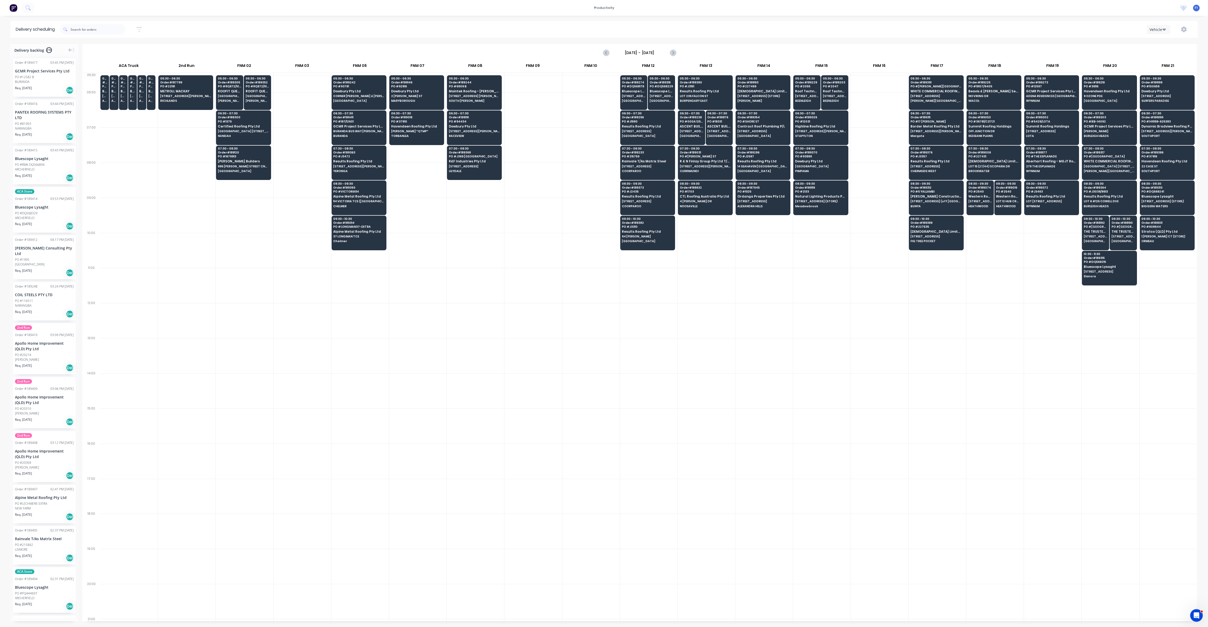
scroll to position [0, 0]
click at [1094, 101] on span "[GEOGRAPHIC_DATA]" at bounding box center [1109, 100] width 51 height 3
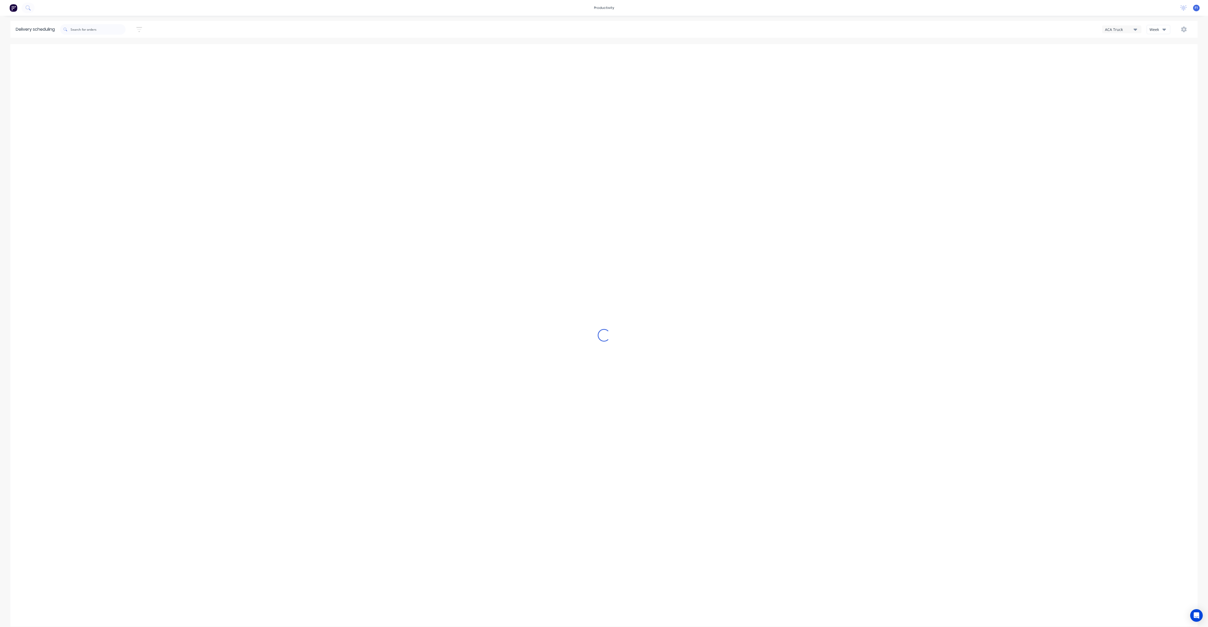
click at [1158, 31] on div "Week" at bounding box center [1157, 30] width 15 height 6
click at [1158, 55] on div "Vehicle" at bounding box center [1173, 53] width 52 height 10
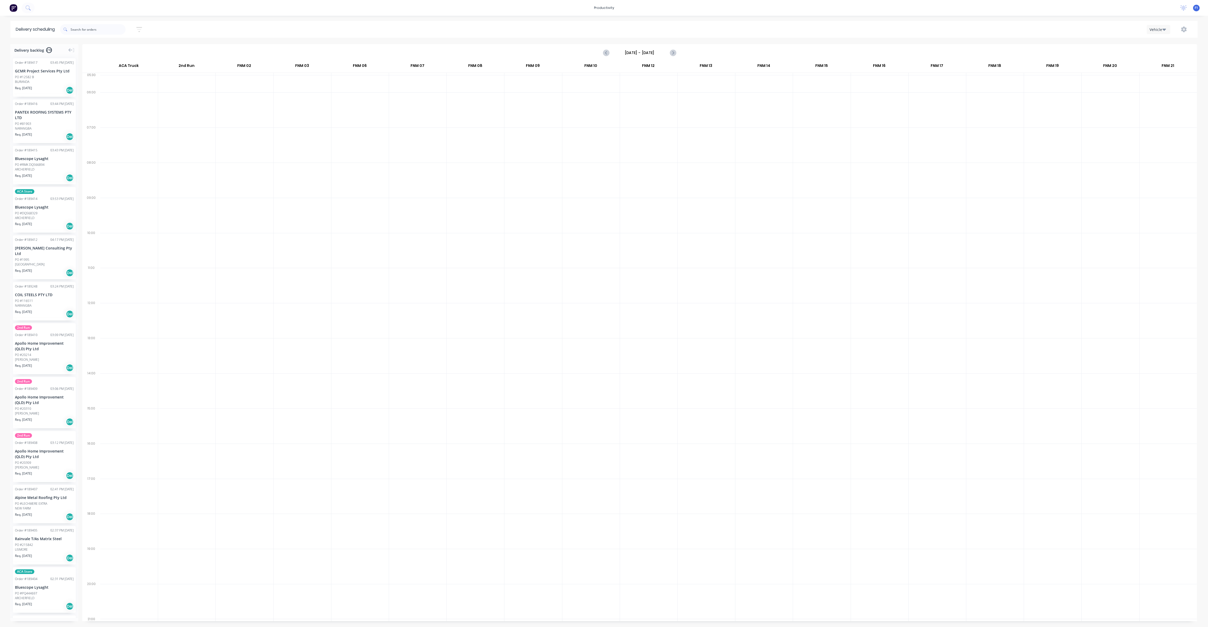
click at [667, 52] on div "Sunday - 10/08/25" at bounding box center [639, 52] width 72 height 8
click at [659, 53] on input "Sunday - 10/08/25" at bounding box center [640, 53] width 52 height 8
click at [633, 97] on div "11" at bounding box center [631, 99] width 8 height 8
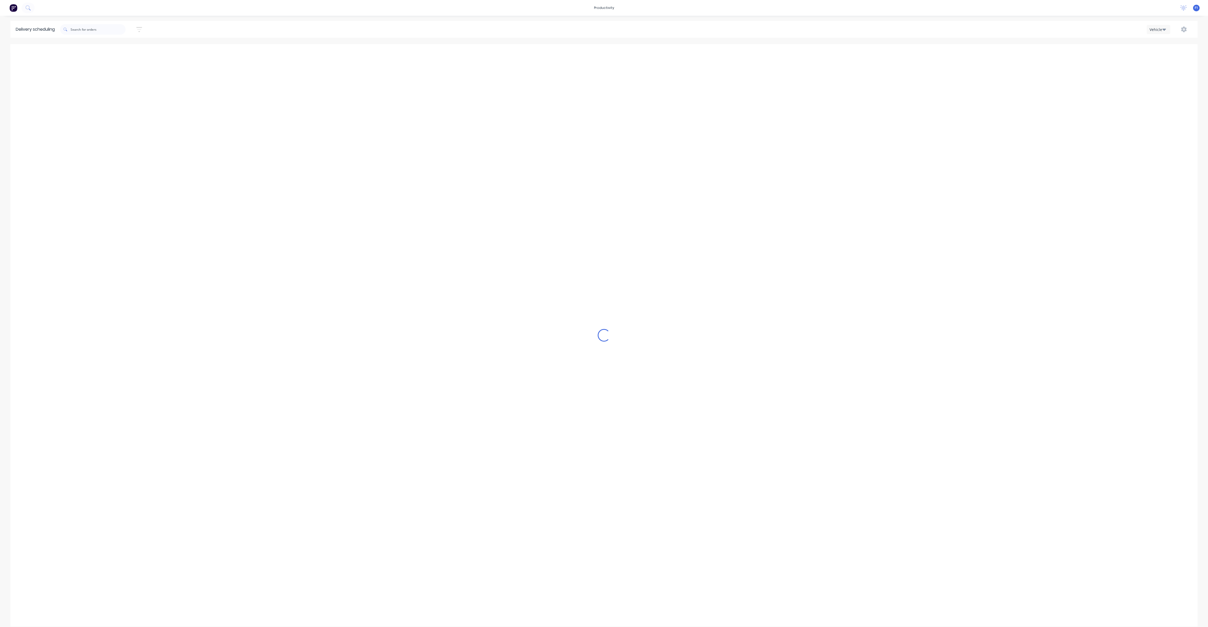
type input "[DATE] - [DATE]"
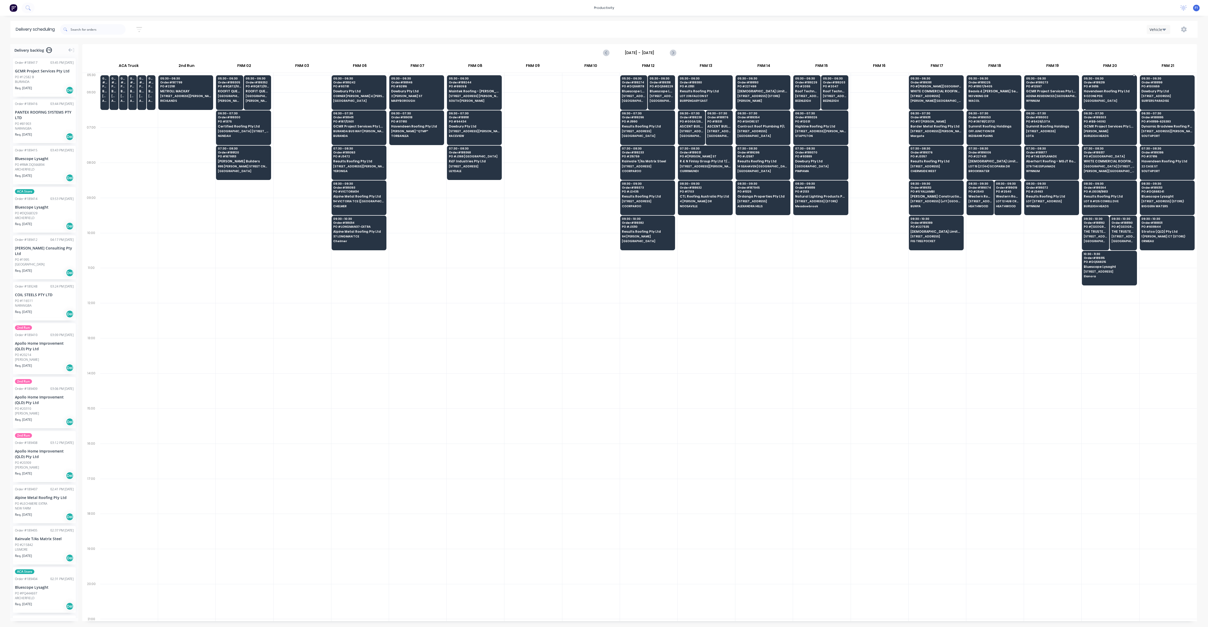
click at [1101, 95] on span "9 OZONE PDE" at bounding box center [1109, 95] width 51 height 3
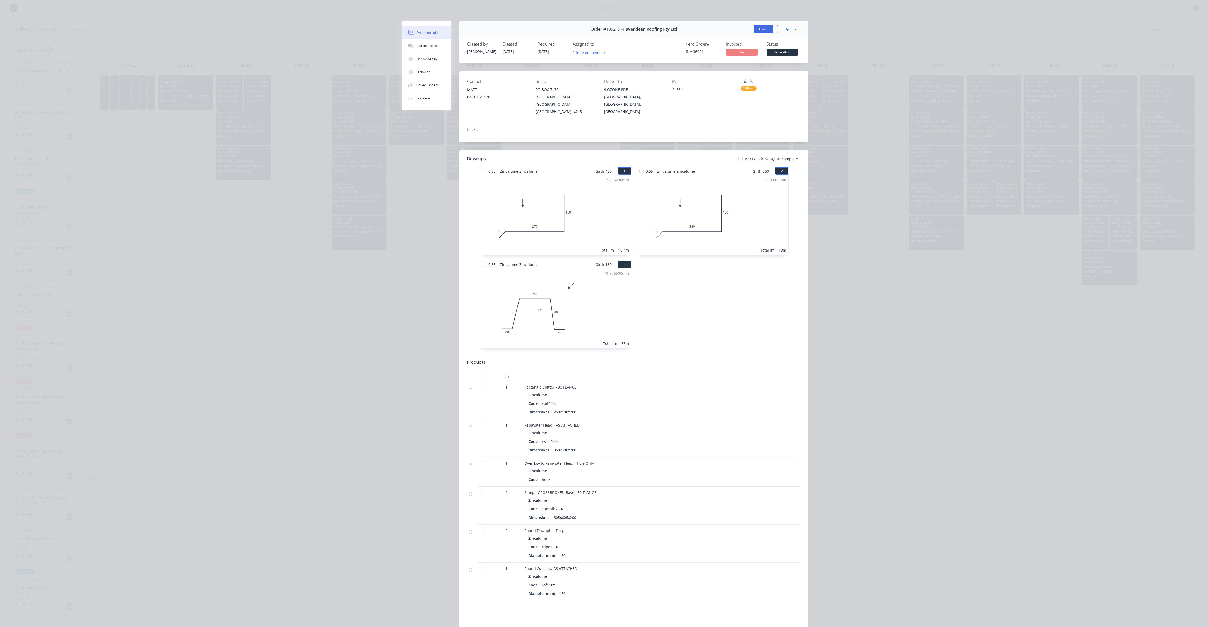
click at [762, 29] on button "Close" at bounding box center [763, 29] width 19 height 8
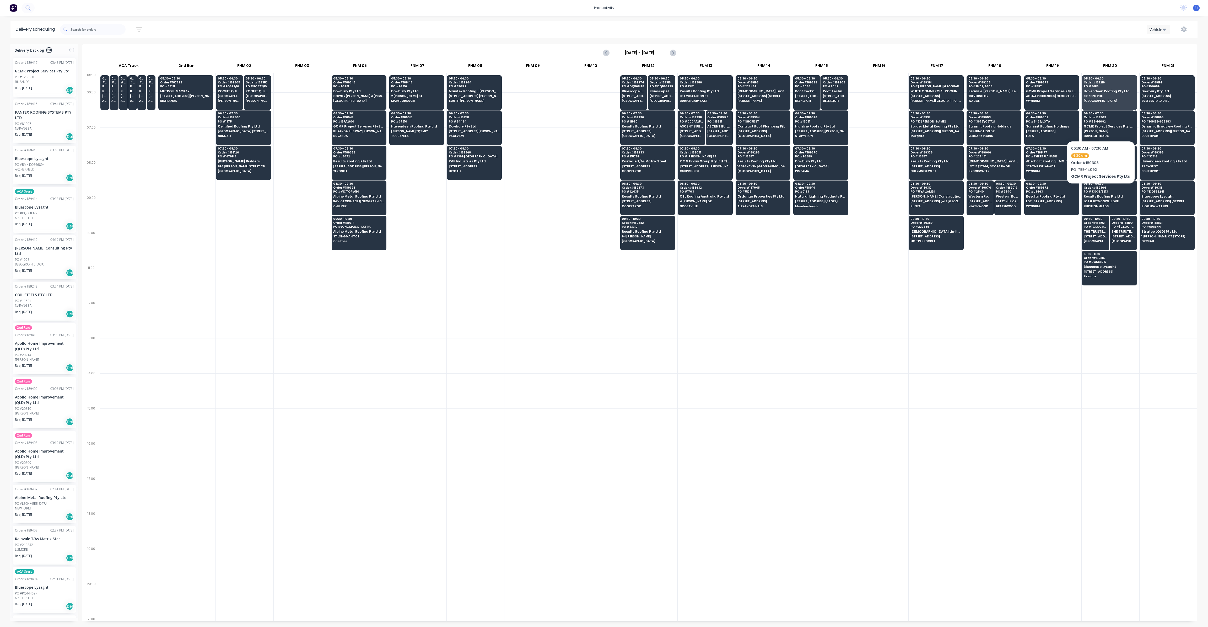
click at [1098, 125] on span "GCMR Project Services Pty Ltd" at bounding box center [1109, 126] width 51 height 3
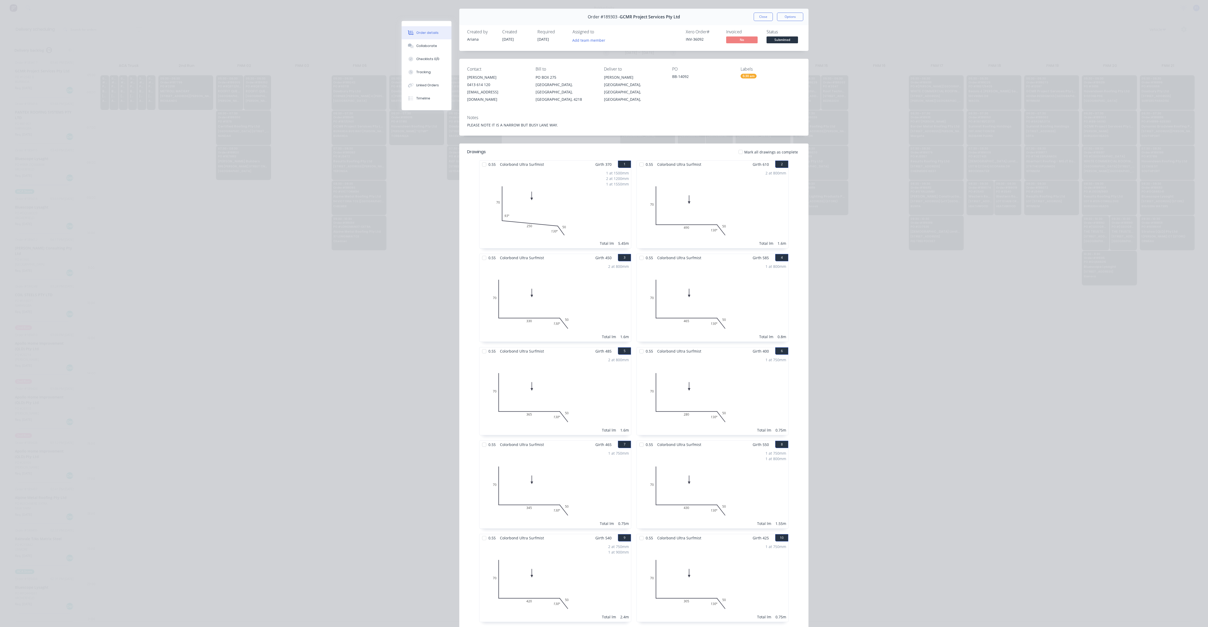
scroll to position [0, 0]
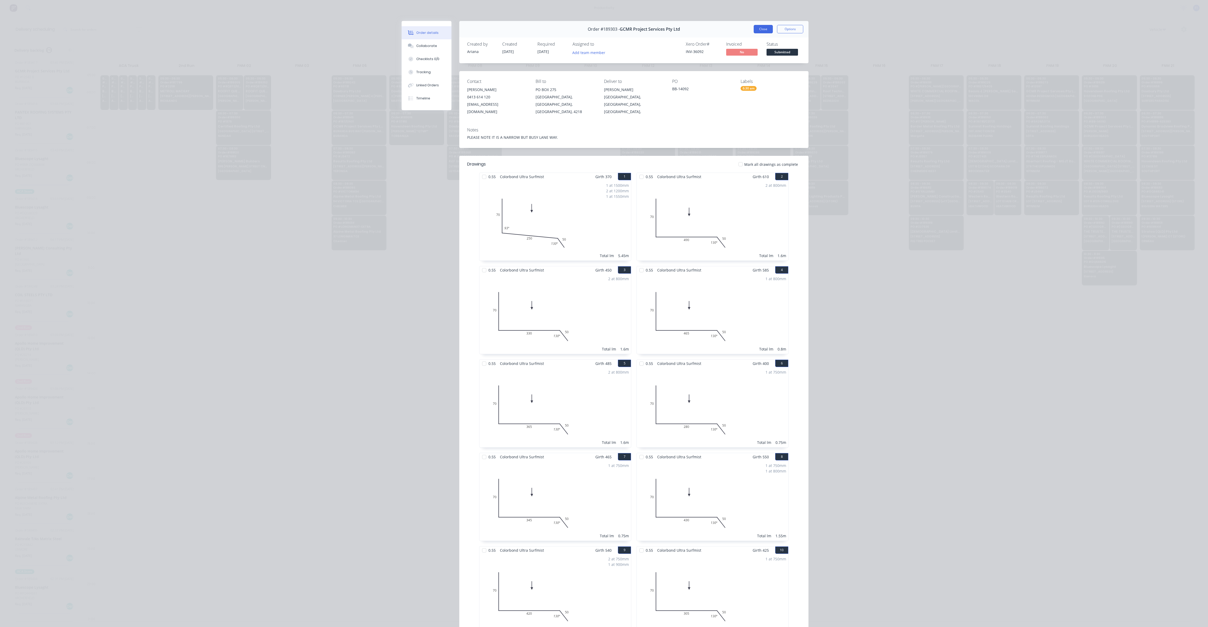
click at [760, 28] on button "Close" at bounding box center [763, 29] width 19 height 8
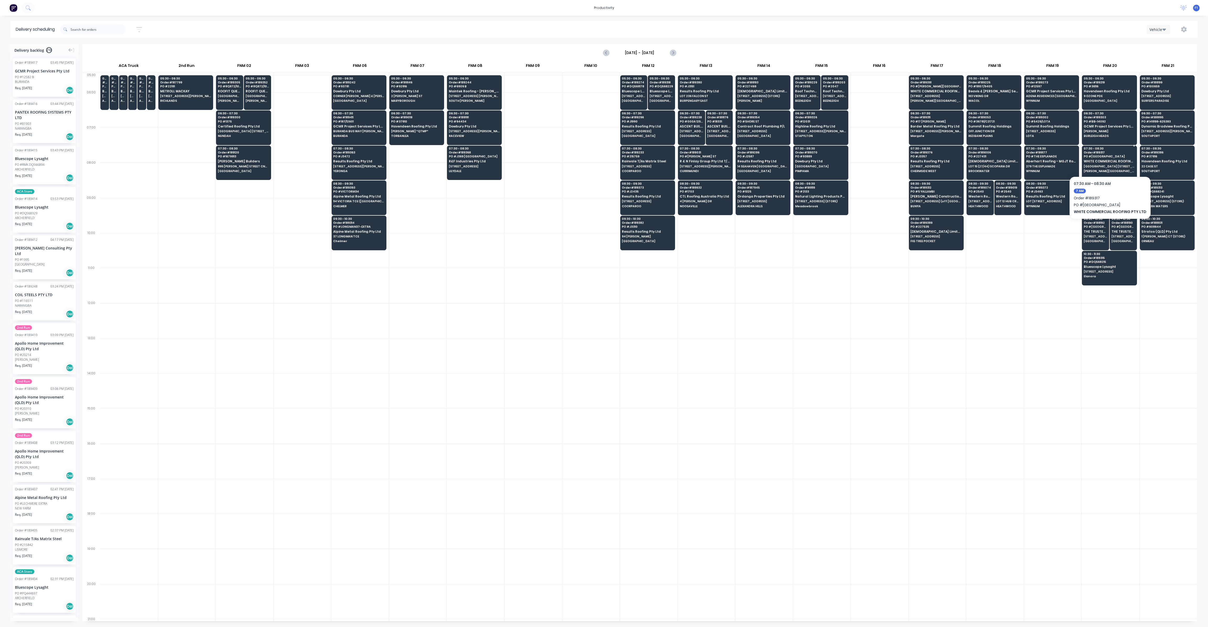
click at [1112, 171] on span "[PERSON_NAME][GEOGRAPHIC_DATA]" at bounding box center [1109, 170] width 51 height 3
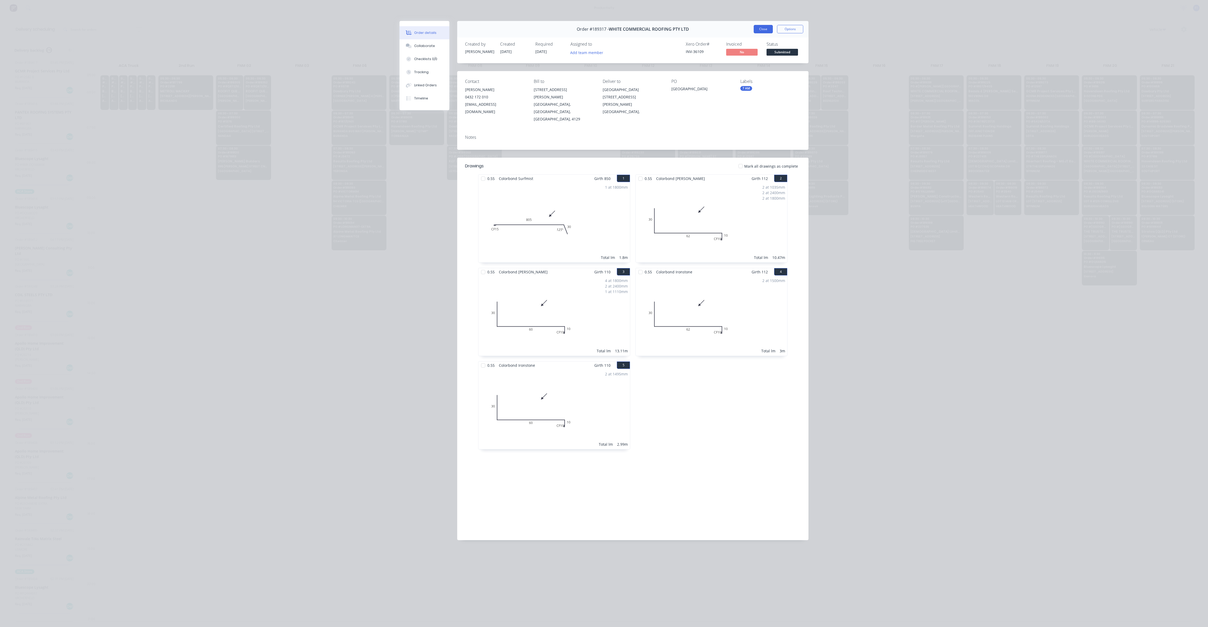
click at [765, 30] on button "Close" at bounding box center [763, 29] width 19 height 8
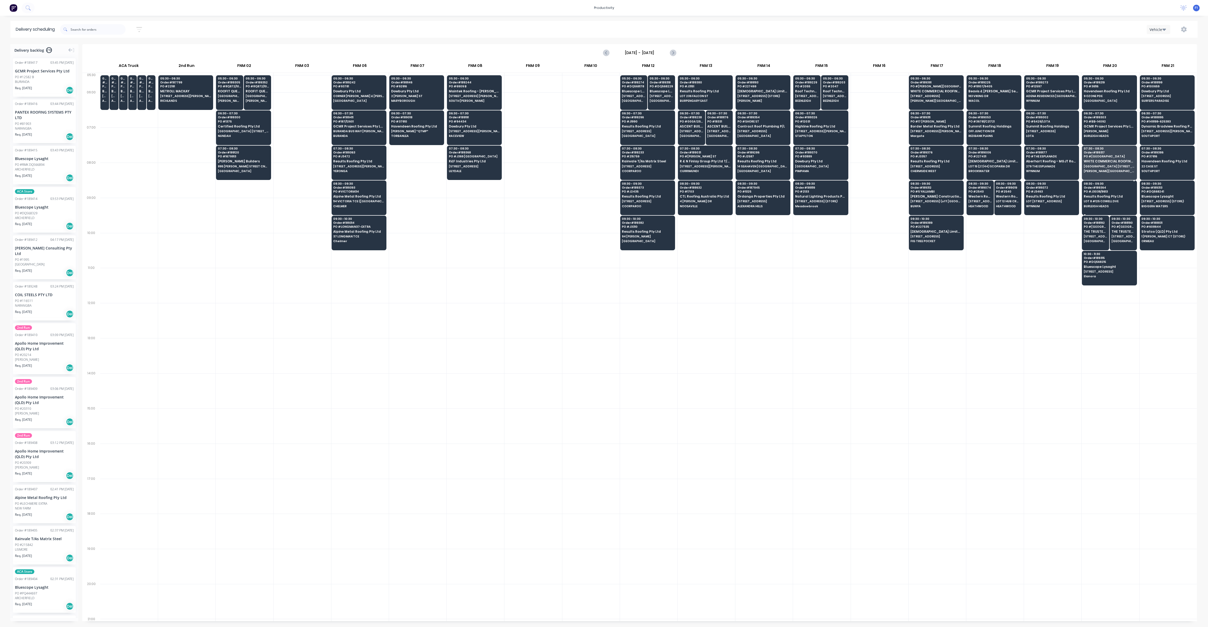
click at [1095, 197] on div "08:30 - 09:30 Order # 189364 PO # J3038/8613 Results Roofing Pty Ltd LOT 8 #125…" at bounding box center [1109, 194] width 54 height 29
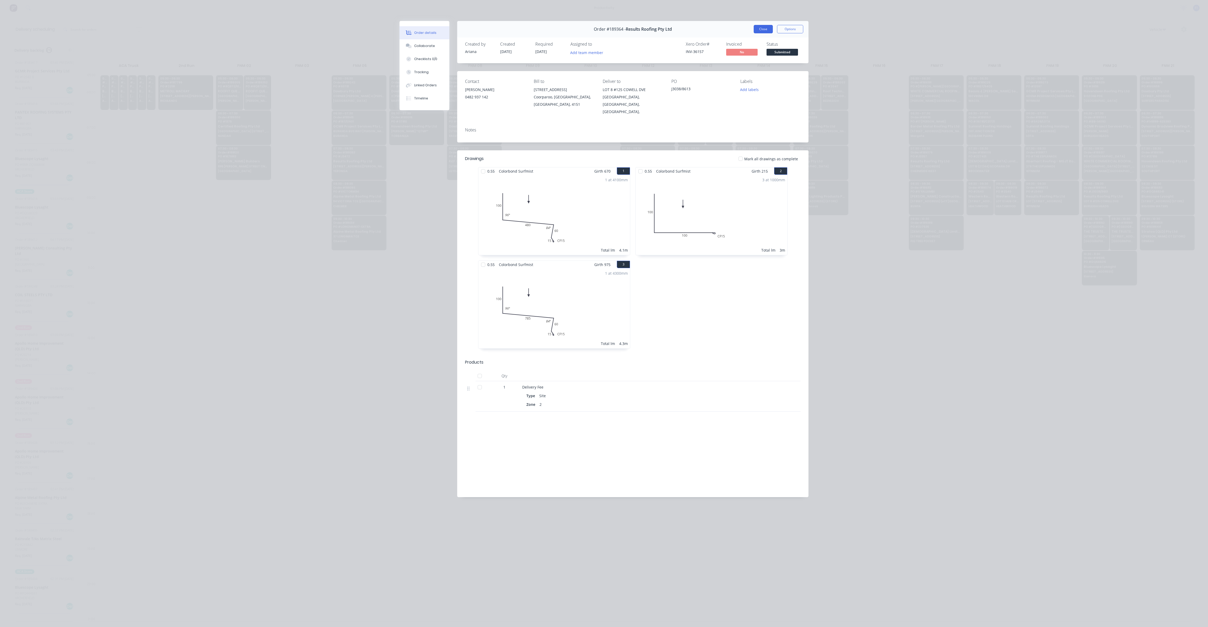
click at [767, 30] on button "Close" at bounding box center [763, 29] width 19 height 8
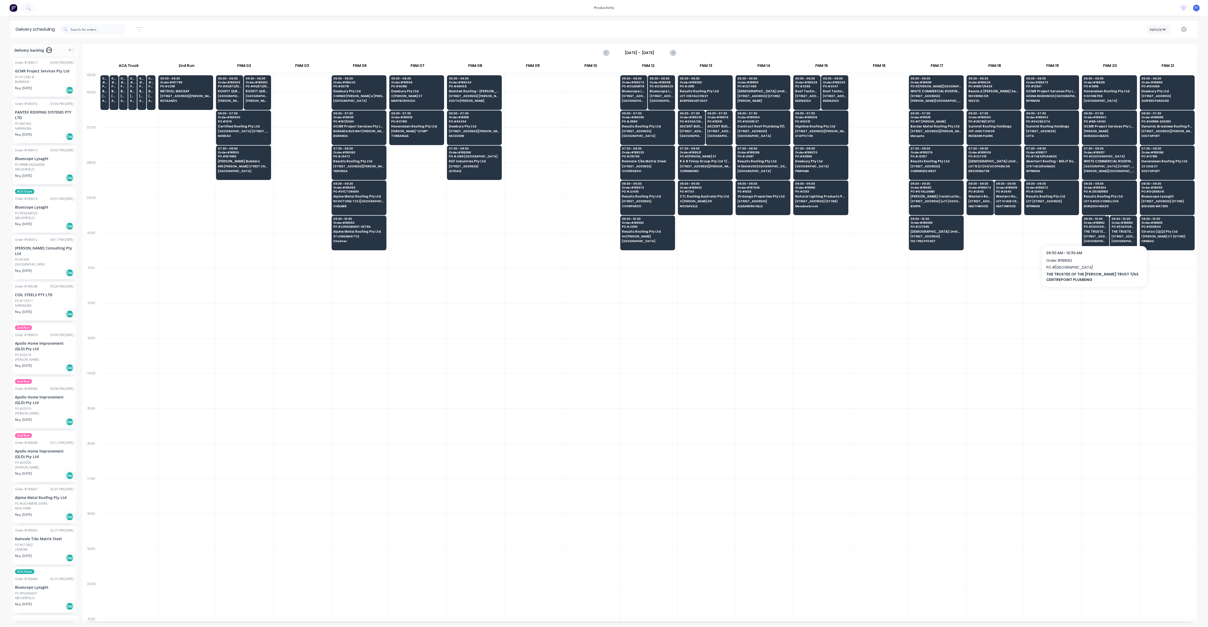
click at [1102, 236] on div "09:30 - 10:30 Order # 188192 PO # MIAMI SOUTH THE TRUSTEE OF THE O'DONOGHUE TRU…" at bounding box center [1095, 229] width 27 height 29
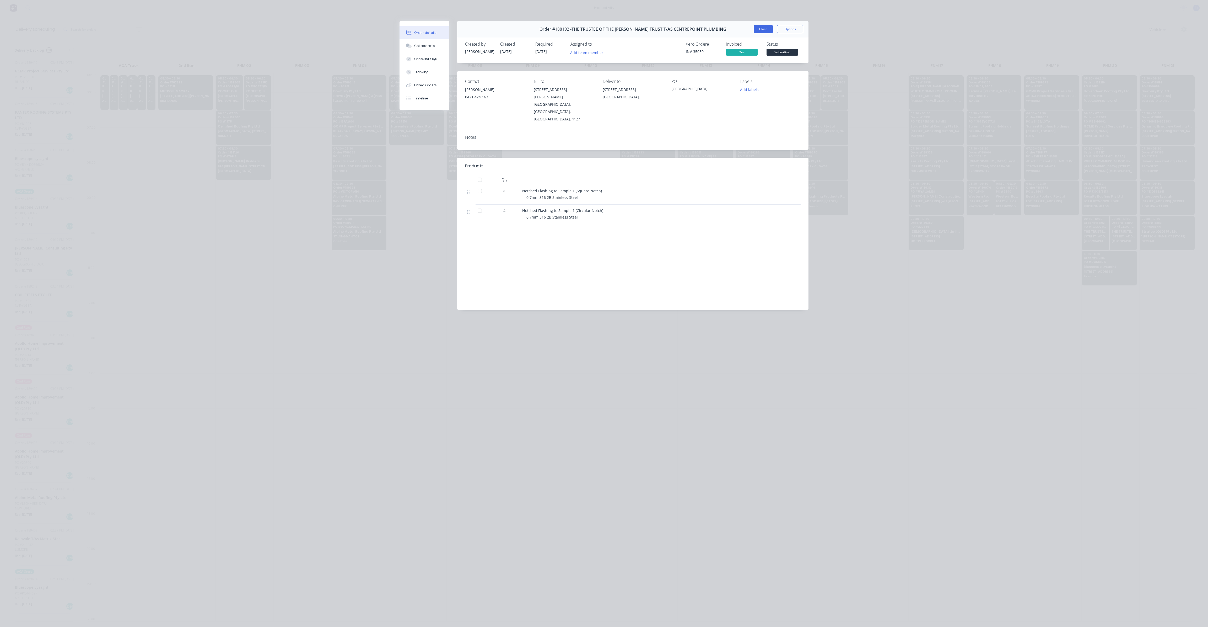
click at [757, 28] on button "Close" at bounding box center [763, 29] width 19 height 8
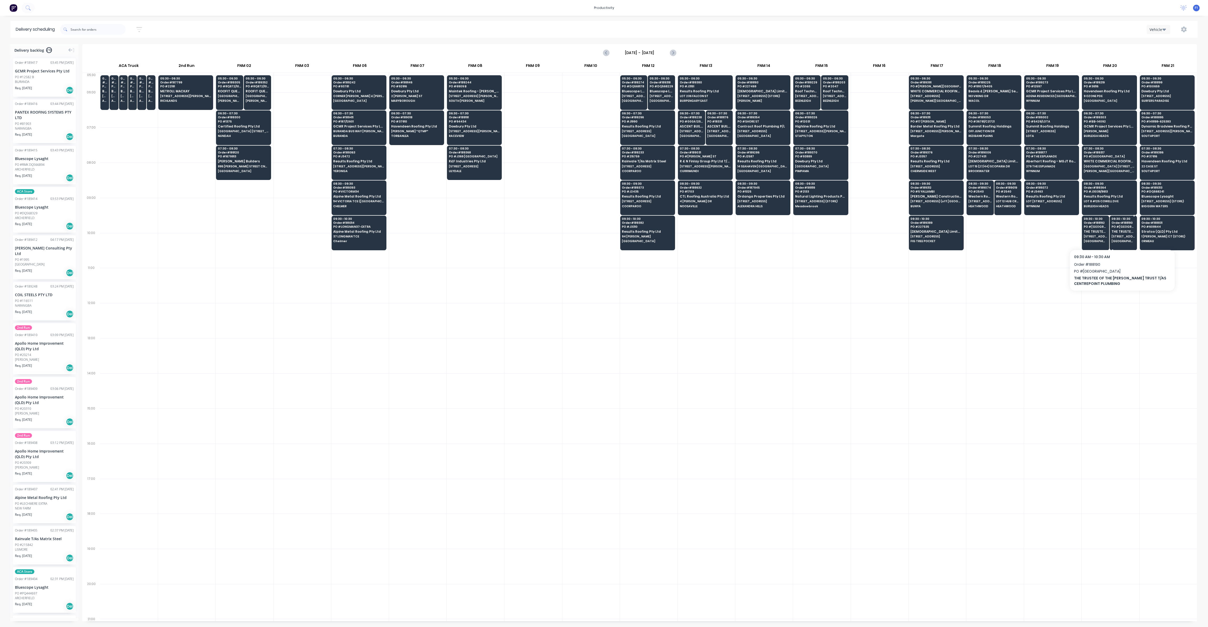
click at [1122, 235] on span "[STREET_ADDRESS]" at bounding box center [1124, 236] width 24 height 3
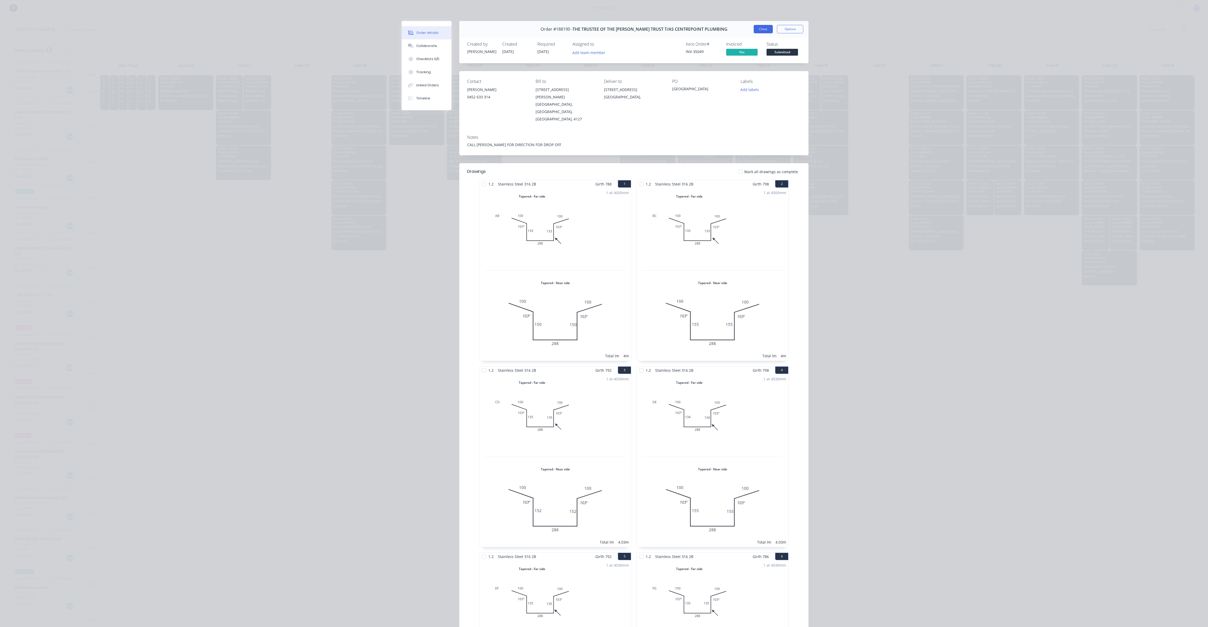
click at [764, 31] on button "Close" at bounding box center [763, 29] width 19 height 8
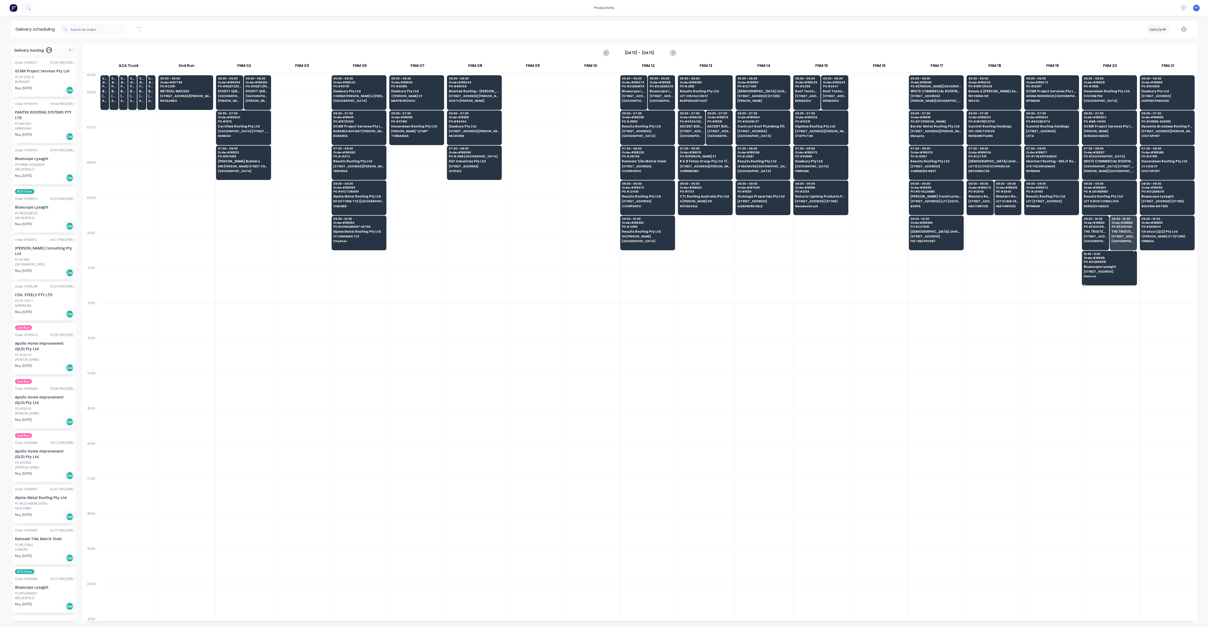
click at [1092, 270] on span "[STREET_ADDRESS]" at bounding box center [1109, 271] width 51 height 3
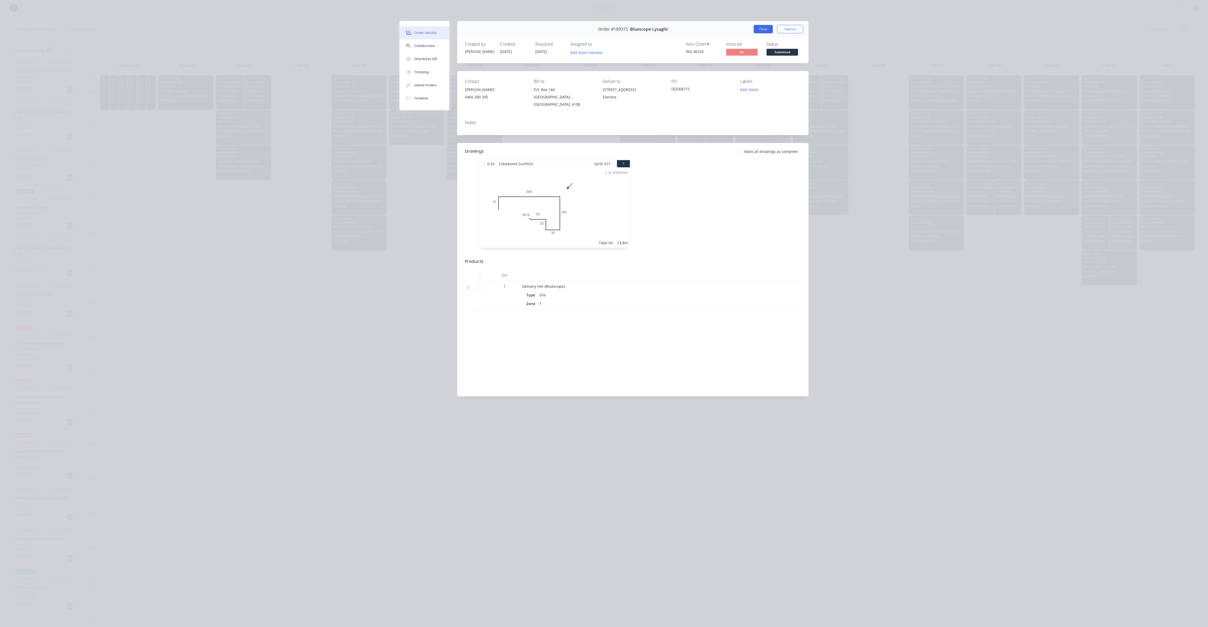
click at [765, 28] on button "Close" at bounding box center [763, 29] width 19 height 8
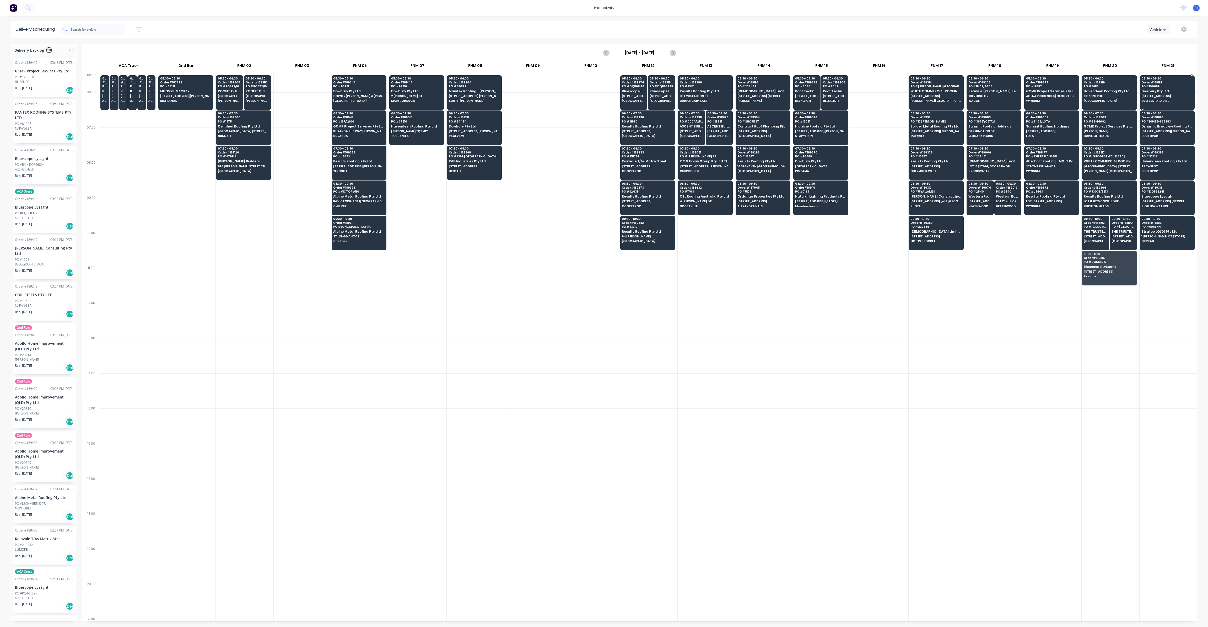
click at [1168, 95] on span "[STREET_ADDRESS]" at bounding box center [1166, 95] width 51 height 3
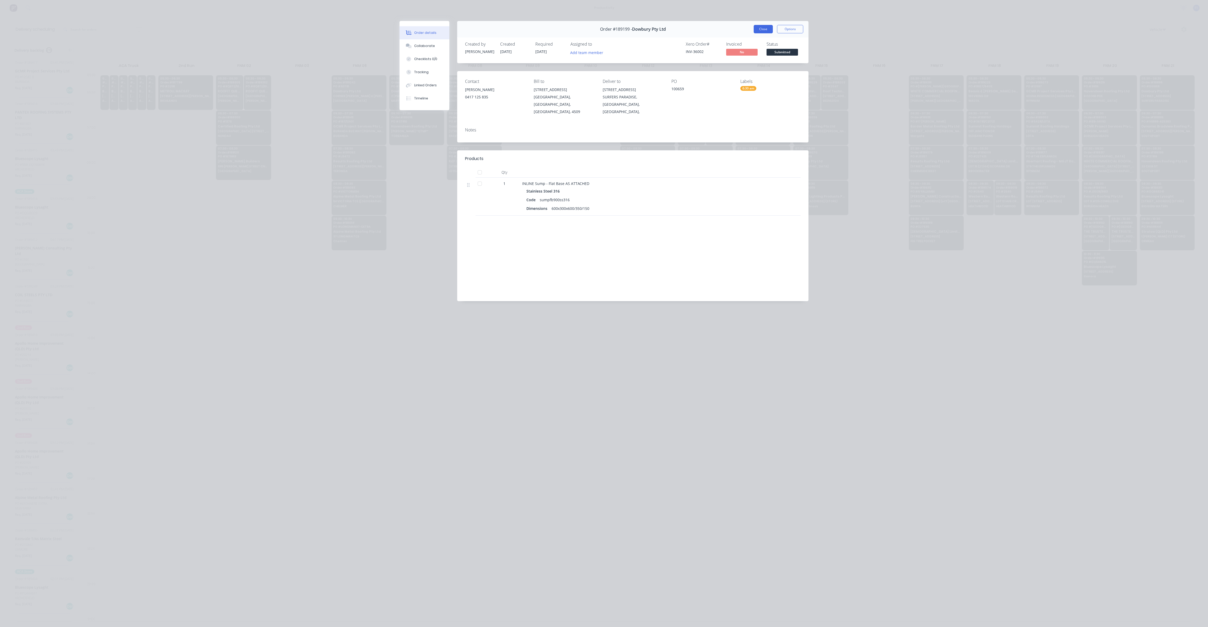
click at [766, 30] on button "Close" at bounding box center [763, 29] width 19 height 8
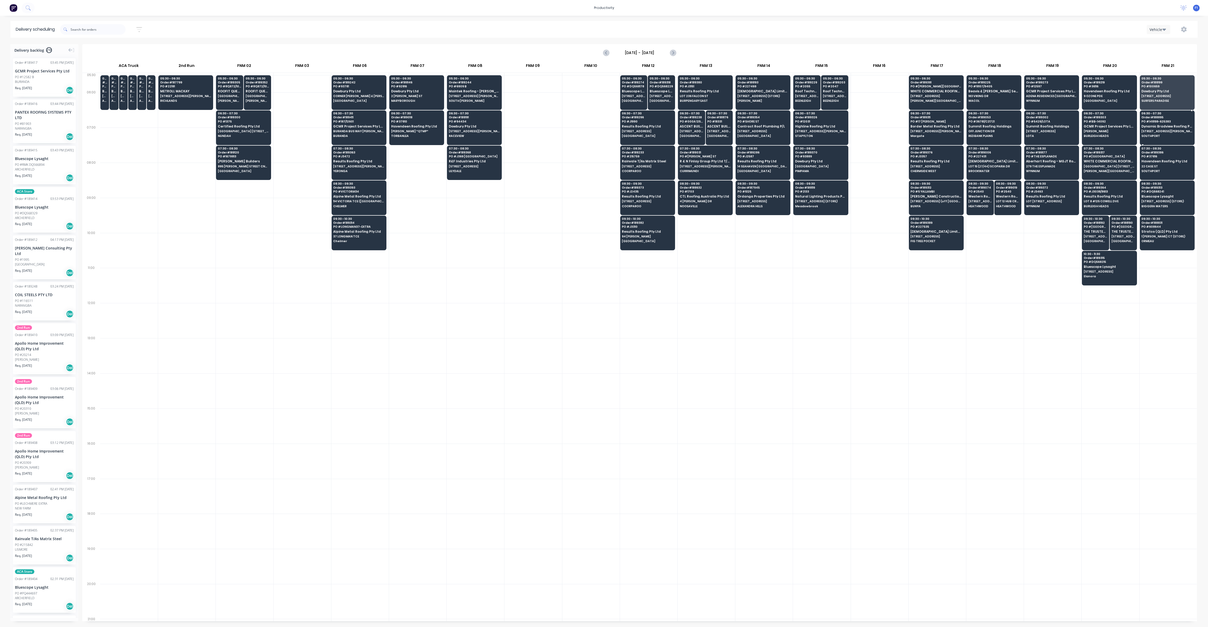
click at [1148, 128] on div "06:30 - 07:30 Order # 188895 PO # 149198-625383 Dynamic Bradview Roofing Pty Lt…" at bounding box center [1167, 124] width 54 height 29
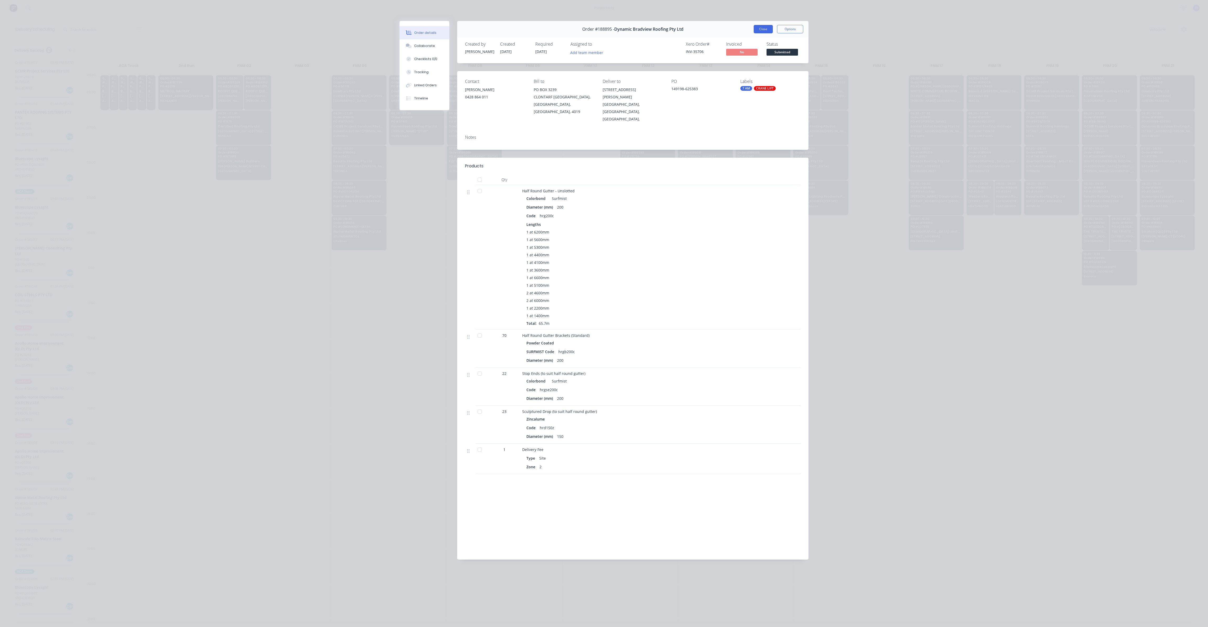
click at [763, 29] on button "Close" at bounding box center [763, 29] width 19 height 8
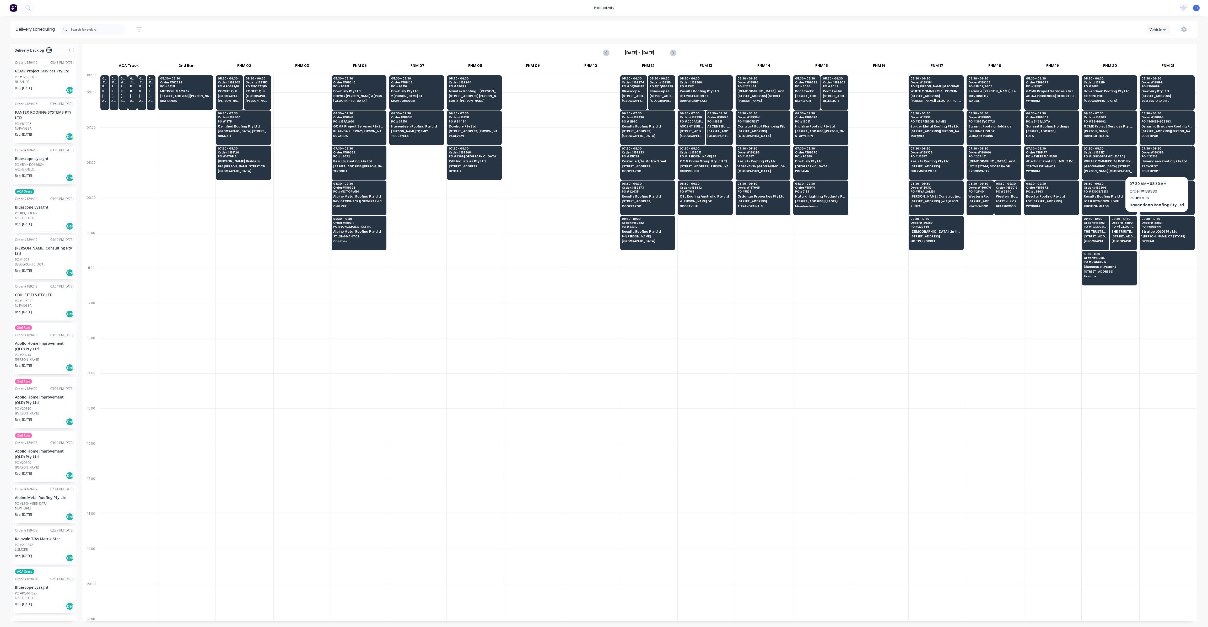
click at [1157, 160] on span "Havendeen Roofing Pty Ltd" at bounding box center [1166, 160] width 51 height 3
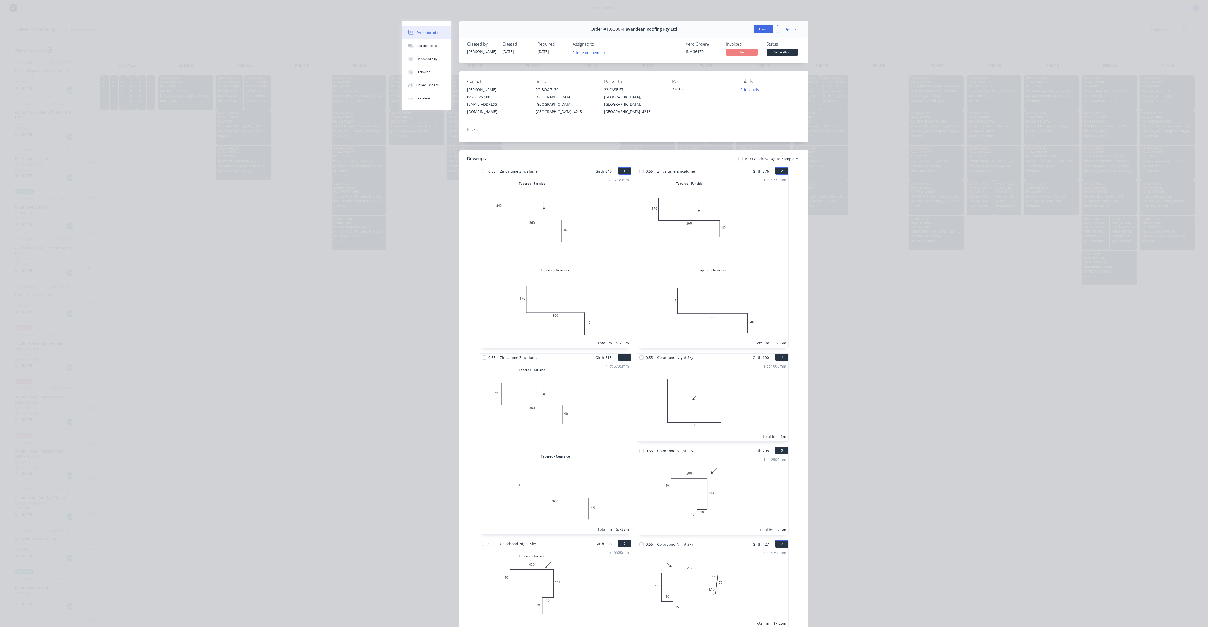
click at [764, 28] on button "Close" at bounding box center [763, 29] width 19 height 8
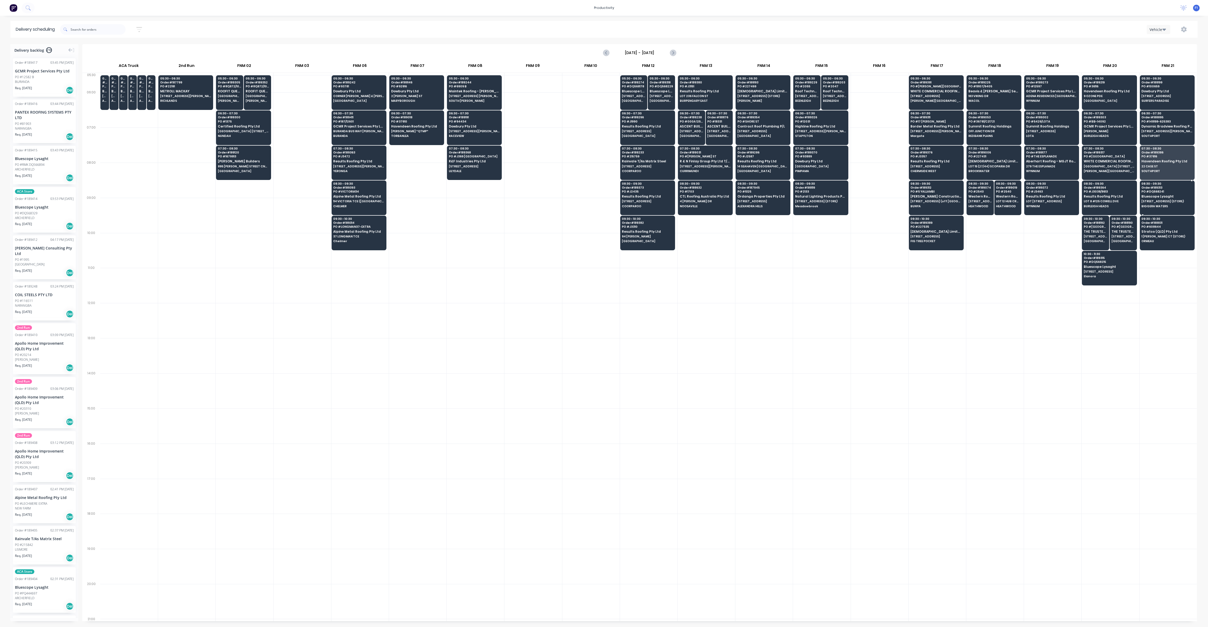
click at [1161, 197] on span "Bluescope Lysaght" at bounding box center [1166, 196] width 51 height 3
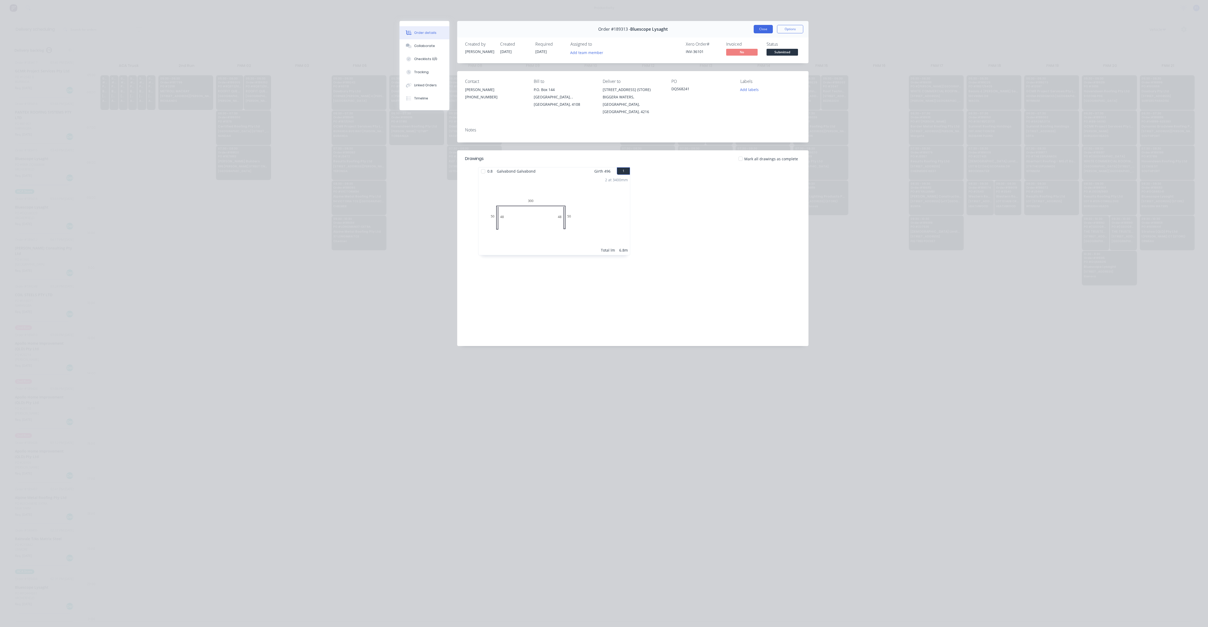
click at [768, 28] on button "Close" at bounding box center [763, 29] width 19 height 8
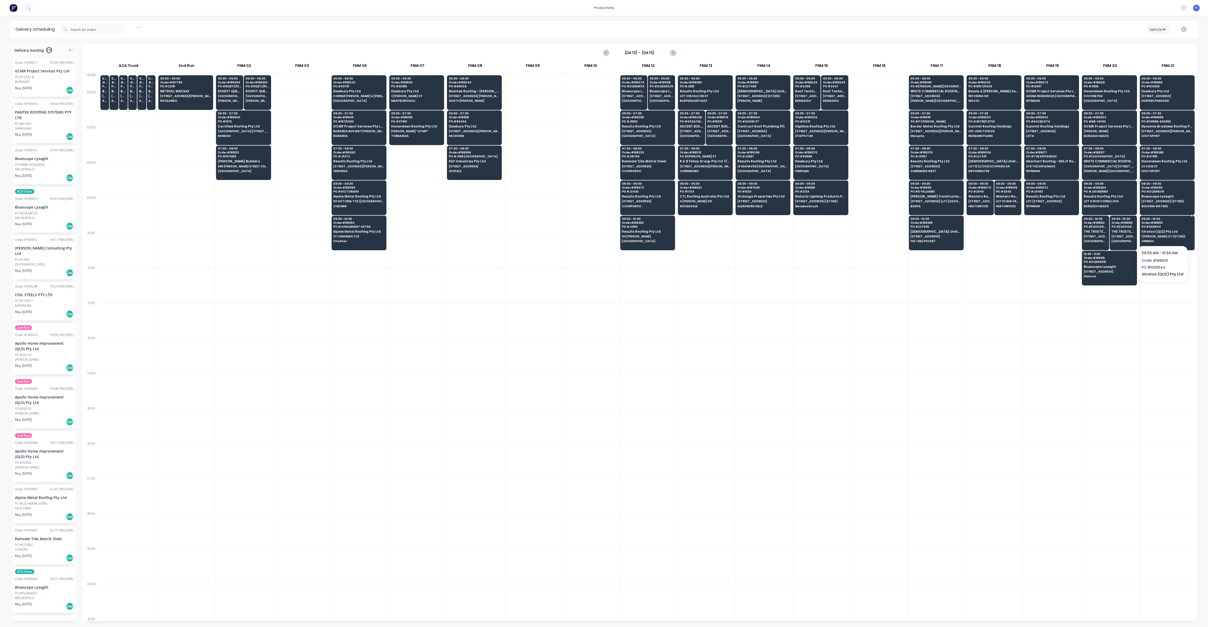
click at [1161, 227] on span "PO # 608644" at bounding box center [1166, 226] width 51 height 3
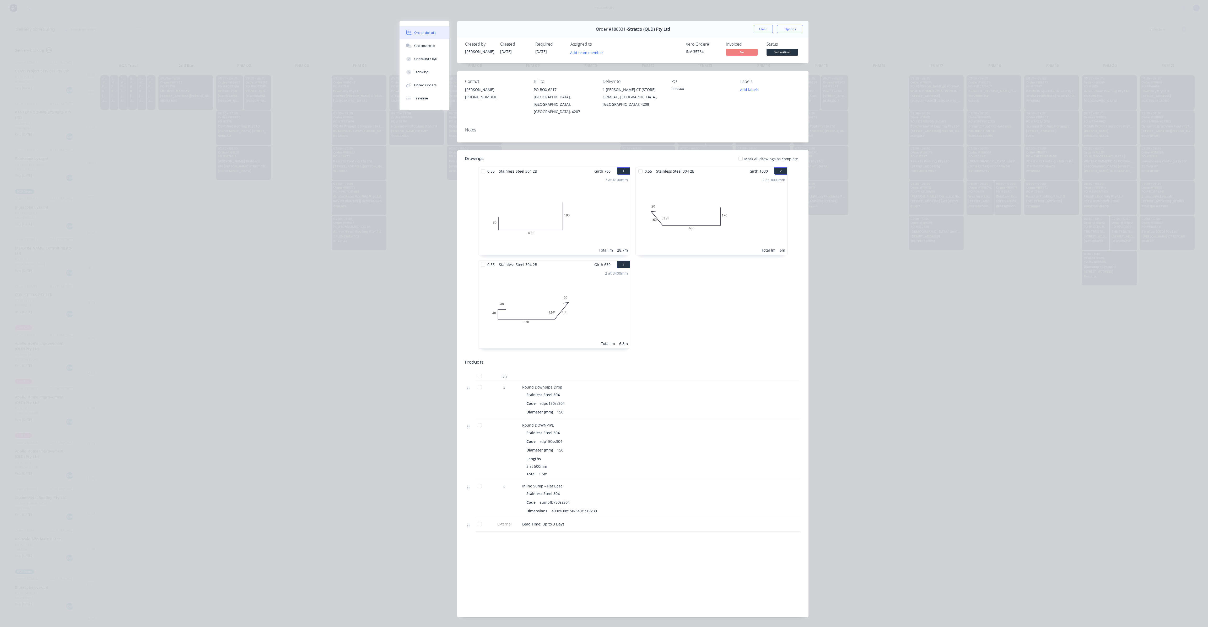
click at [761, 25] on button "Close" at bounding box center [763, 29] width 19 height 8
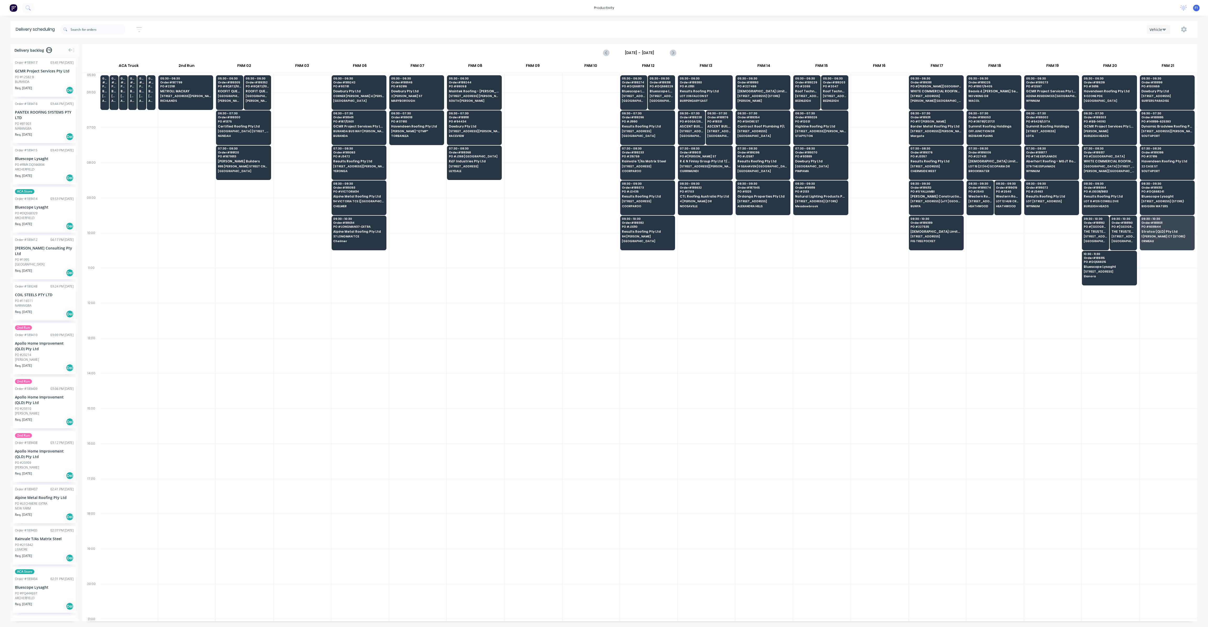
drag, startPoint x: 1207, startPoint y: 345, endPoint x: 1193, endPoint y: 339, distance: 15.3
click at [1204, 344] on div "Delivery backlog 216 Order # 189417 03:45 PM 08/08/25 GCMR Project Services Pty…" at bounding box center [604, 335] width 1208 height 582
click at [58, 9] on div "productivity productivity Workflow Planner Delivery Scheduling Timesheets No ne…" at bounding box center [604, 8] width 1208 height 16
click at [30, 8] on icon at bounding box center [27, 7] width 5 height 5
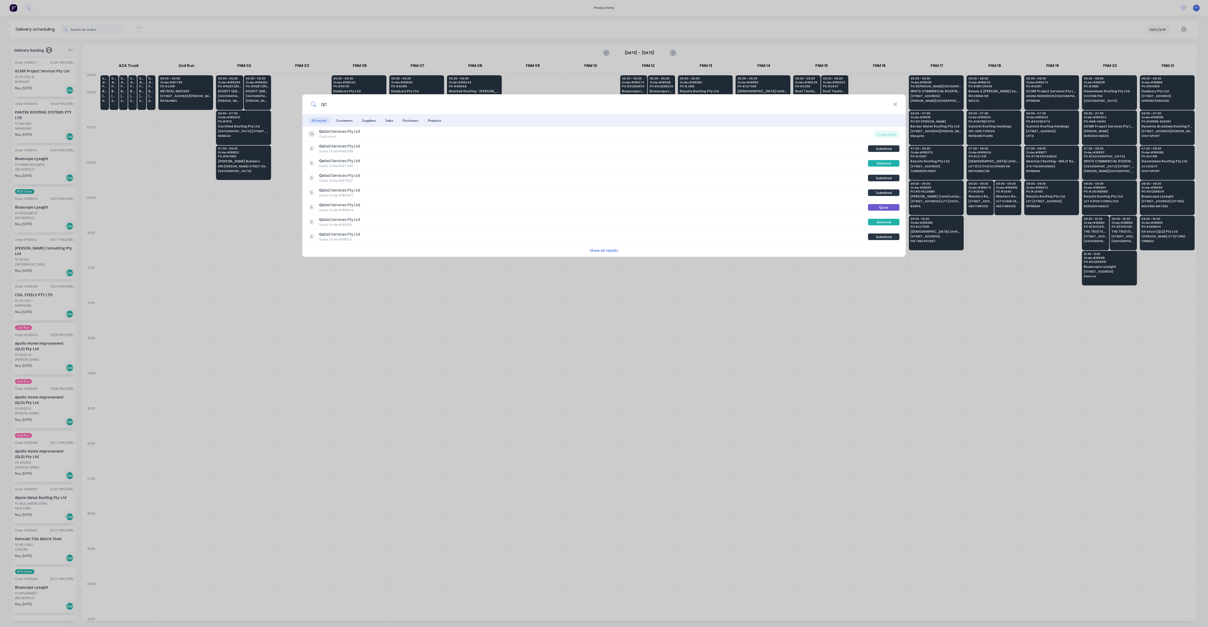
type input "q"
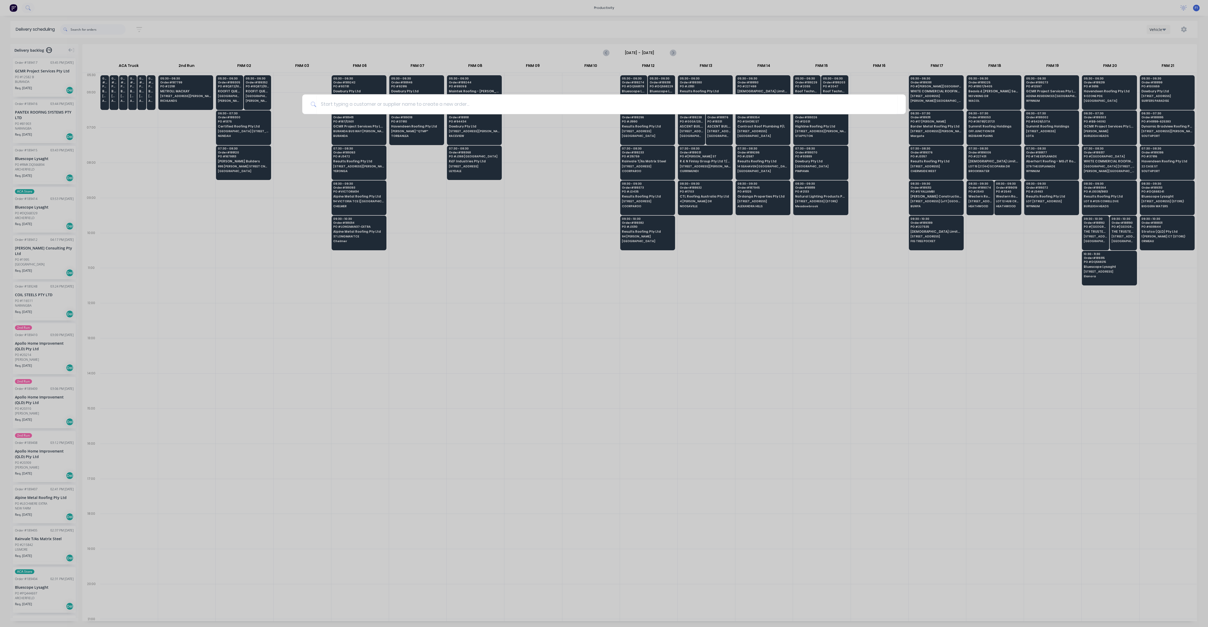
click at [81, 27] on div at bounding box center [604, 313] width 1208 height 627
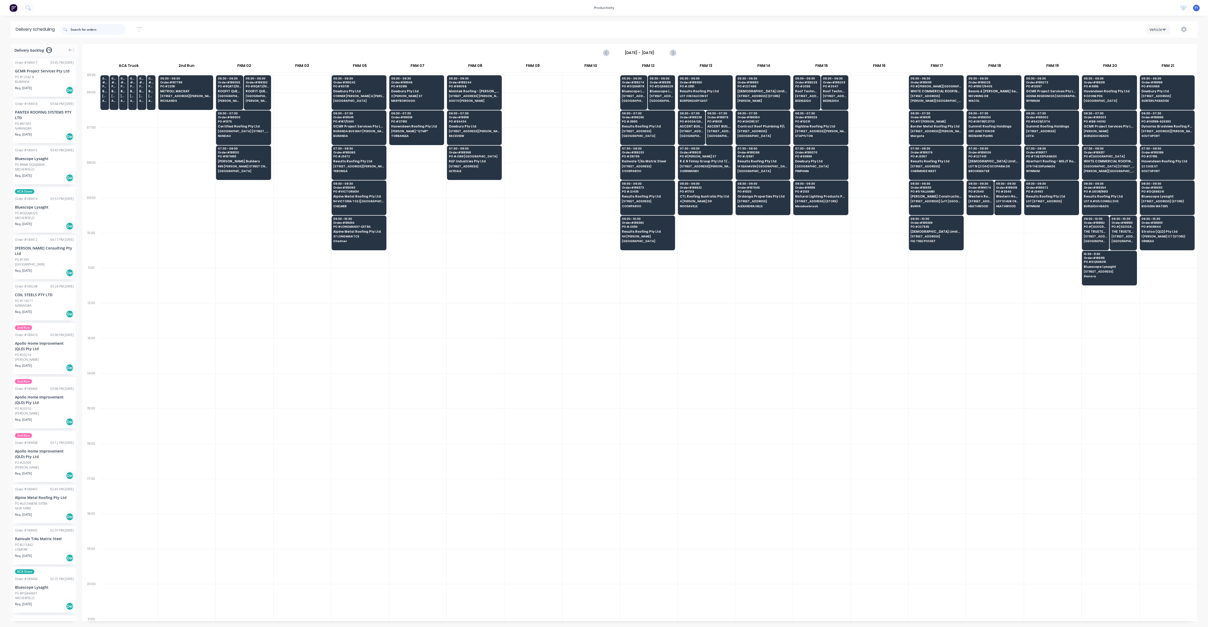
click at [80, 30] on input "text" at bounding box center [98, 29] width 55 height 10
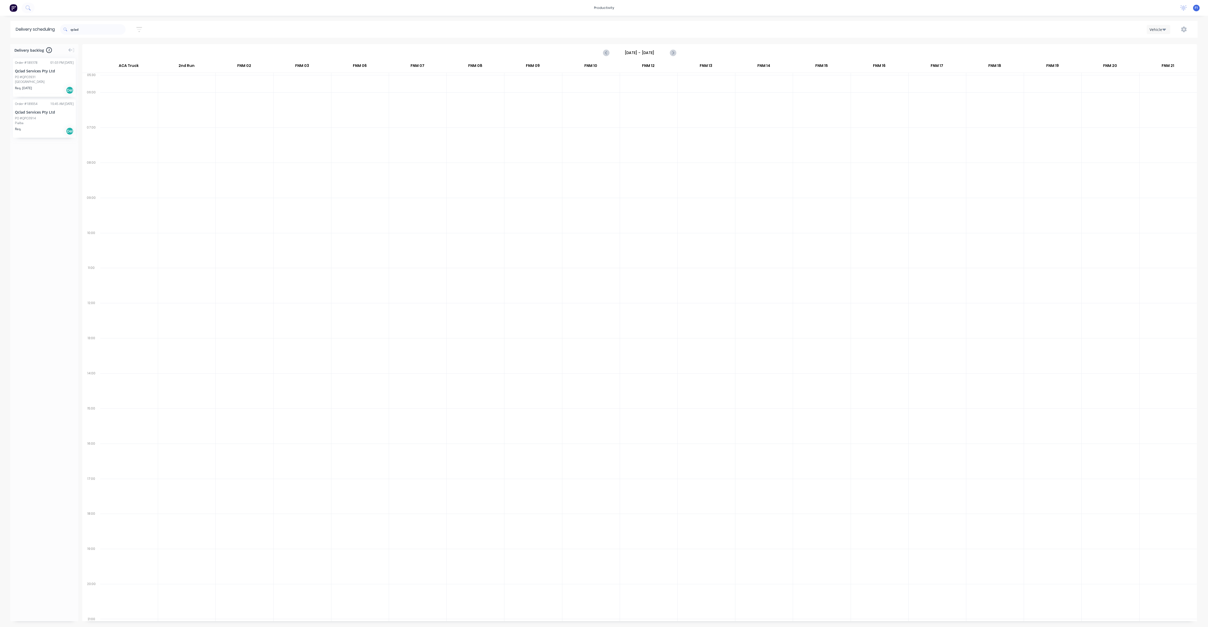
click at [51, 126] on div "Order # 189054 10:45 AM 06/08/25 Qclad Services Pty Ltd PO #QPO3914 Pialba Req.…" at bounding box center [44, 118] width 63 height 39
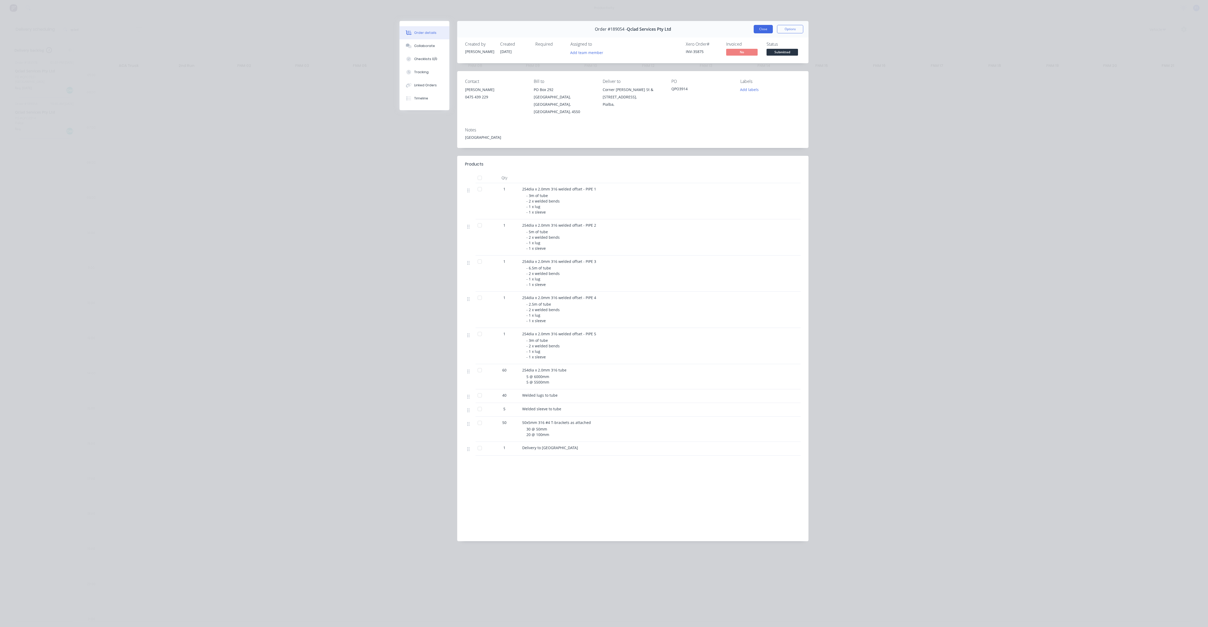
click at [759, 29] on button "Close" at bounding box center [763, 29] width 19 height 8
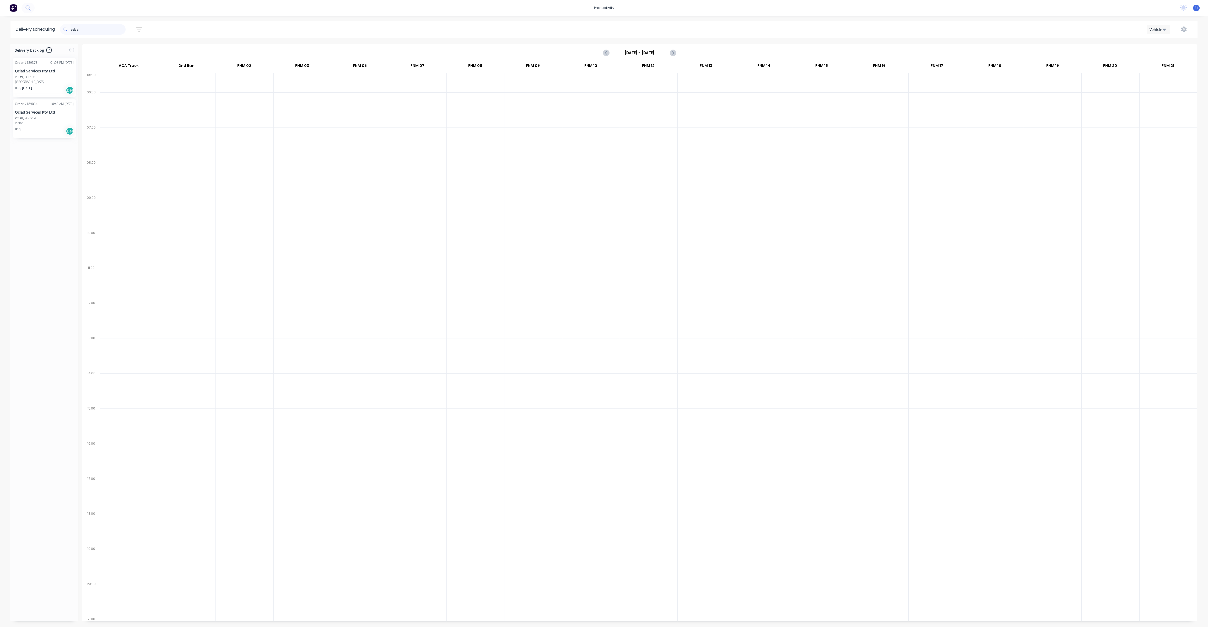
click at [100, 30] on input "qclad" at bounding box center [98, 29] width 55 height 10
type input "q"
click at [75, 28] on input "pq444516" at bounding box center [98, 29] width 55 height 10
click at [83, 26] on input "444516" at bounding box center [98, 29] width 55 height 10
type input "4"
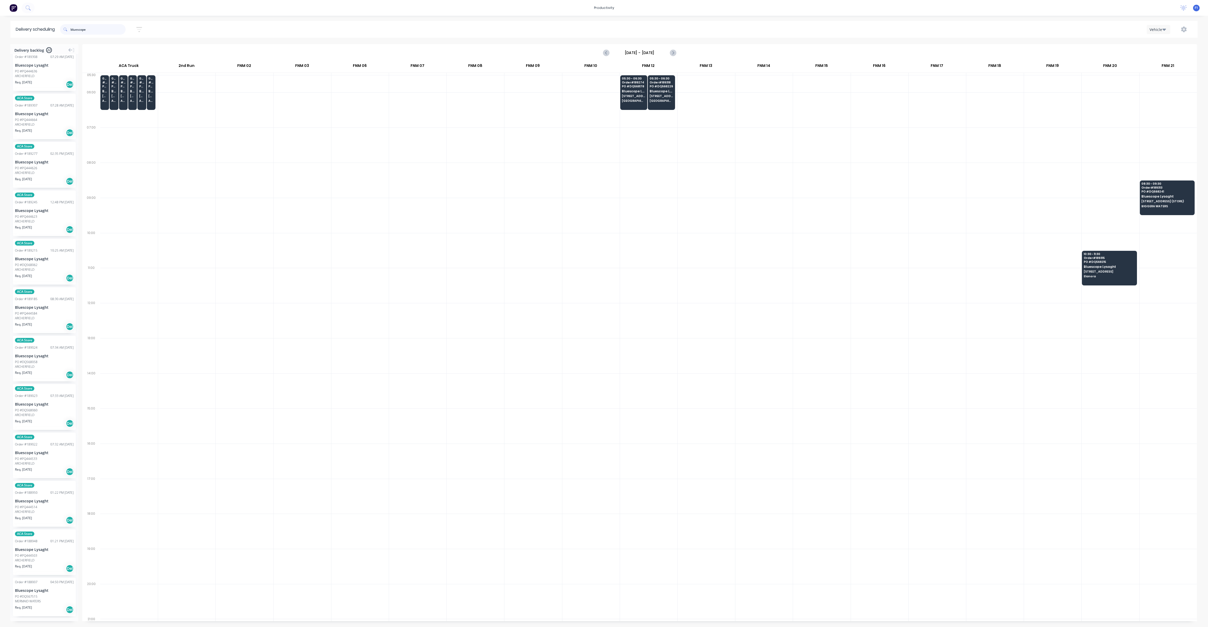
scroll to position [482, 0]
click at [76, 613] on div "Order # 188007 04:50 PM 31/07/25 Bluescope Lysaght PO #DQ567515 MERMAID WATERS …" at bounding box center [44, 596] width 68 height 39
click at [89, 28] on input "bluescope" at bounding box center [98, 29] width 55 height 10
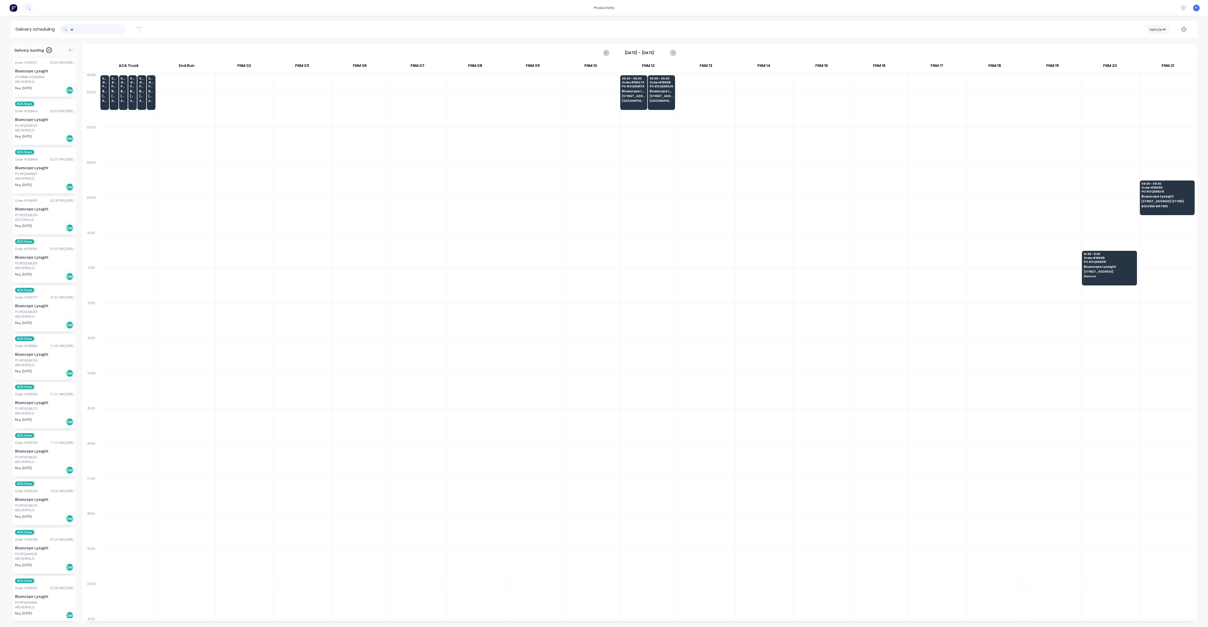
type input "b"
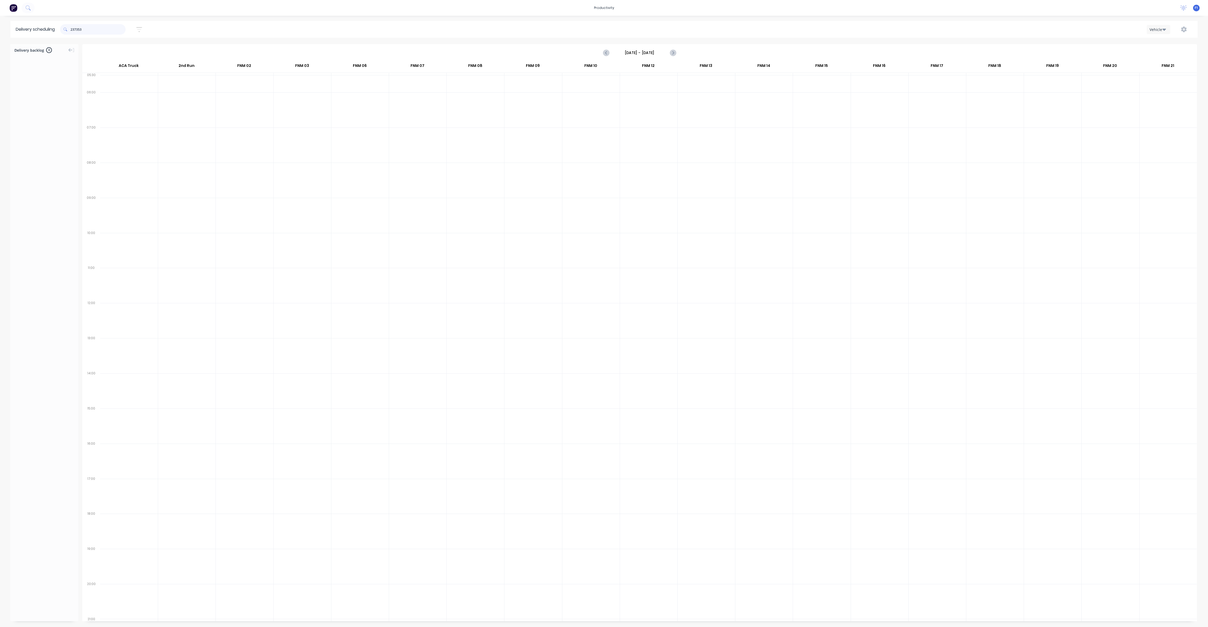
click at [88, 30] on input "237353" at bounding box center [98, 29] width 55 height 10
type input "2"
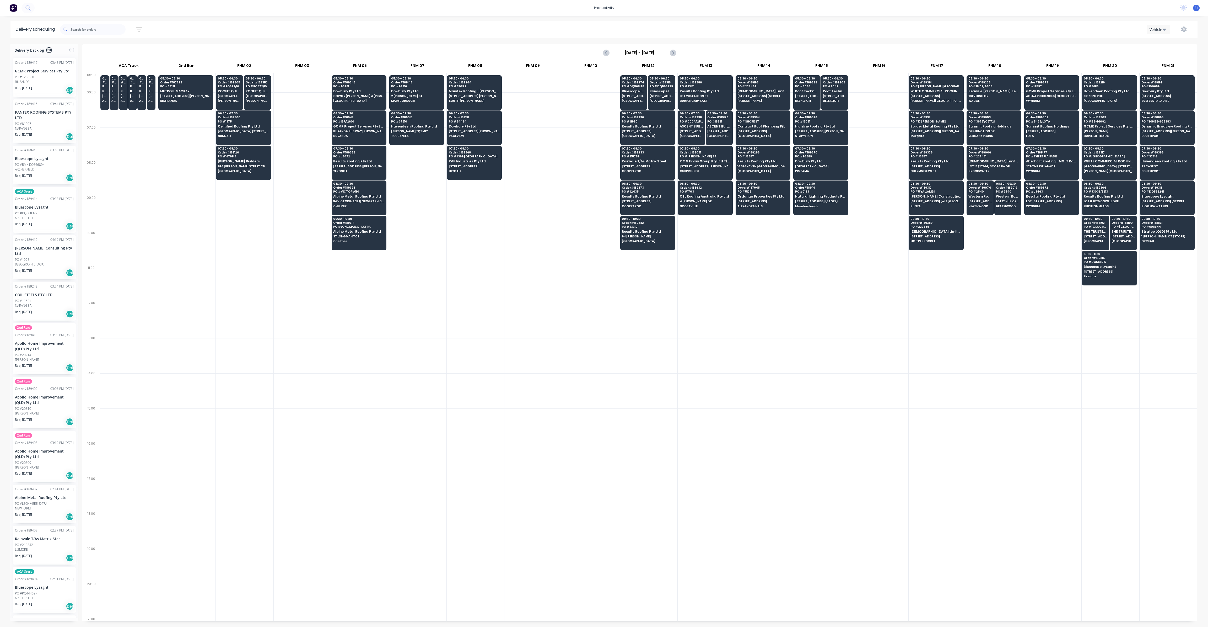
click at [518, 303] on div at bounding box center [532, 320] width 57 height 35
click at [71, 29] on span at bounding box center [65, 29] width 10 height 10
click at [74, 29] on input "text" at bounding box center [98, 29] width 55 height 10
